Goal: Share content

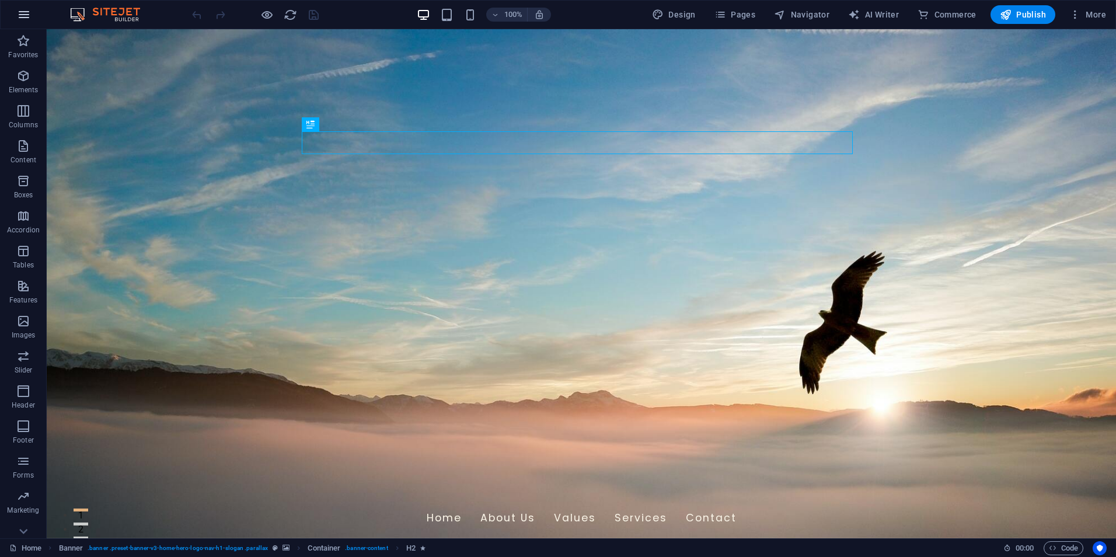
click at [21, 11] on icon "button" at bounding box center [24, 15] width 14 height 14
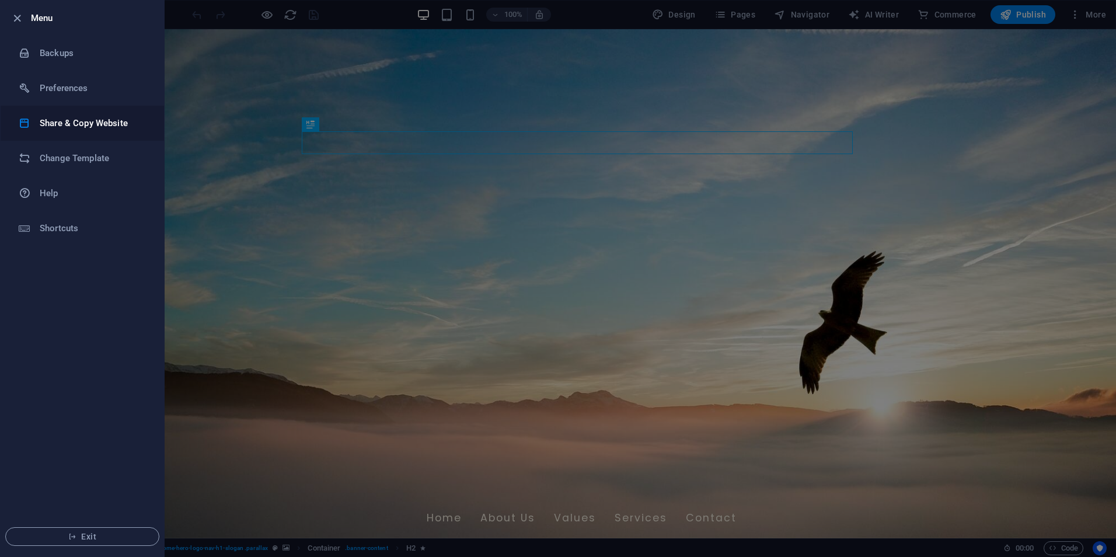
click at [88, 125] on h6 "Share & Copy Website" at bounding box center [94, 123] width 108 height 14
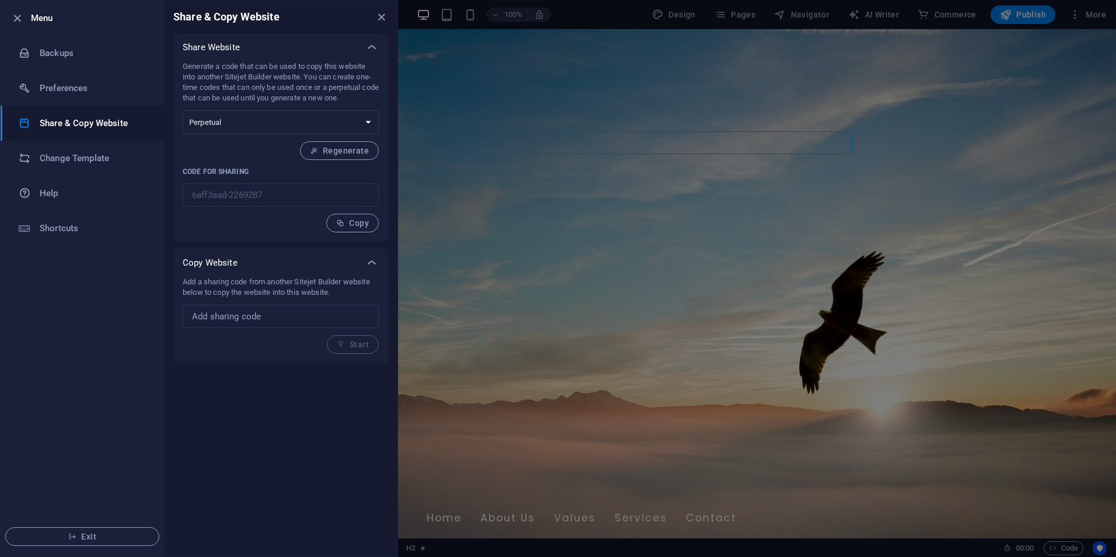
click at [580, 240] on div at bounding box center [558, 278] width 1116 height 557
